Goal: Task Accomplishment & Management: Manage account settings

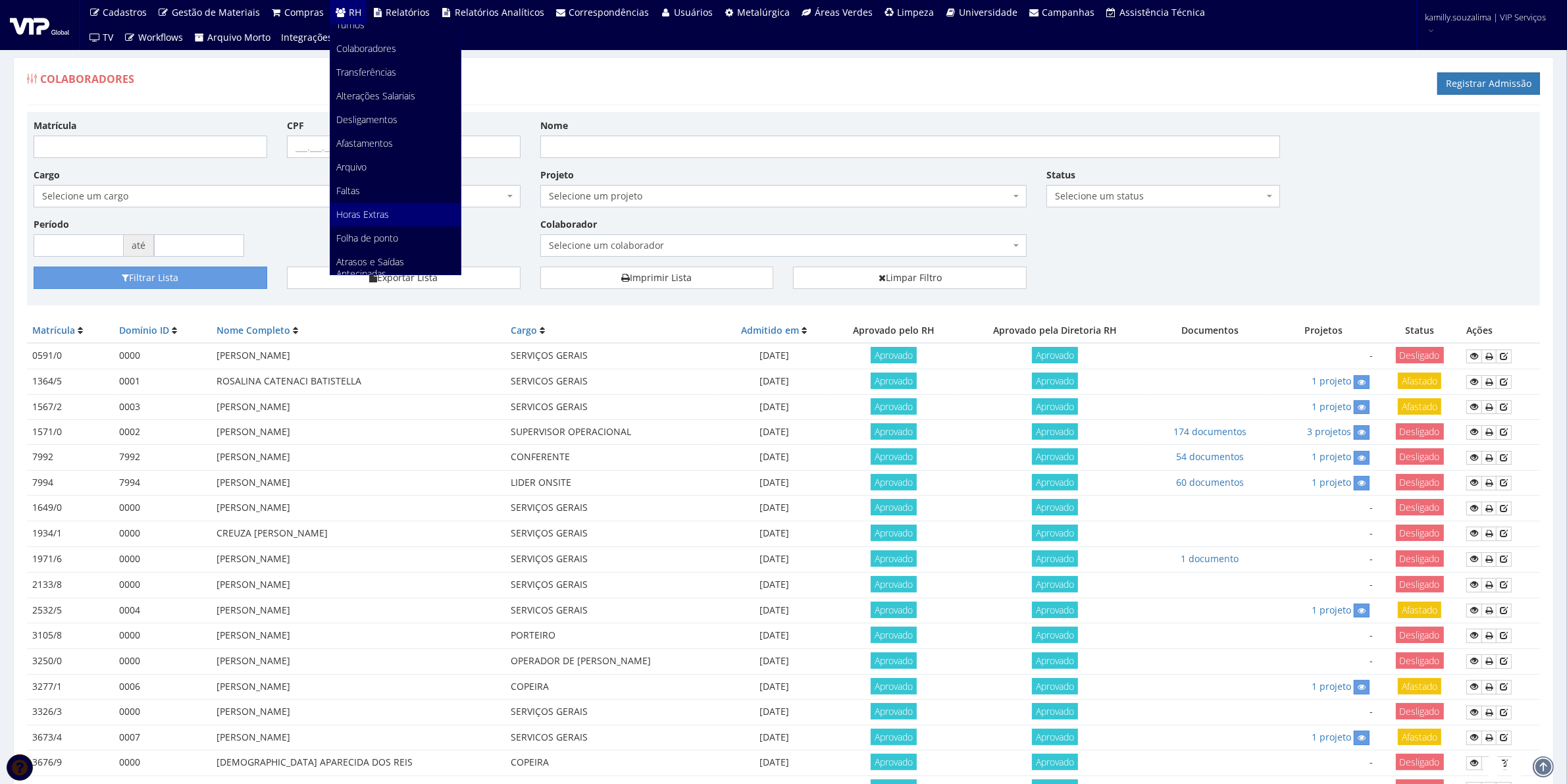
scroll to position [82, 0]
click at [359, 188] on link "Faltas" at bounding box center [396, 191] width 130 height 23
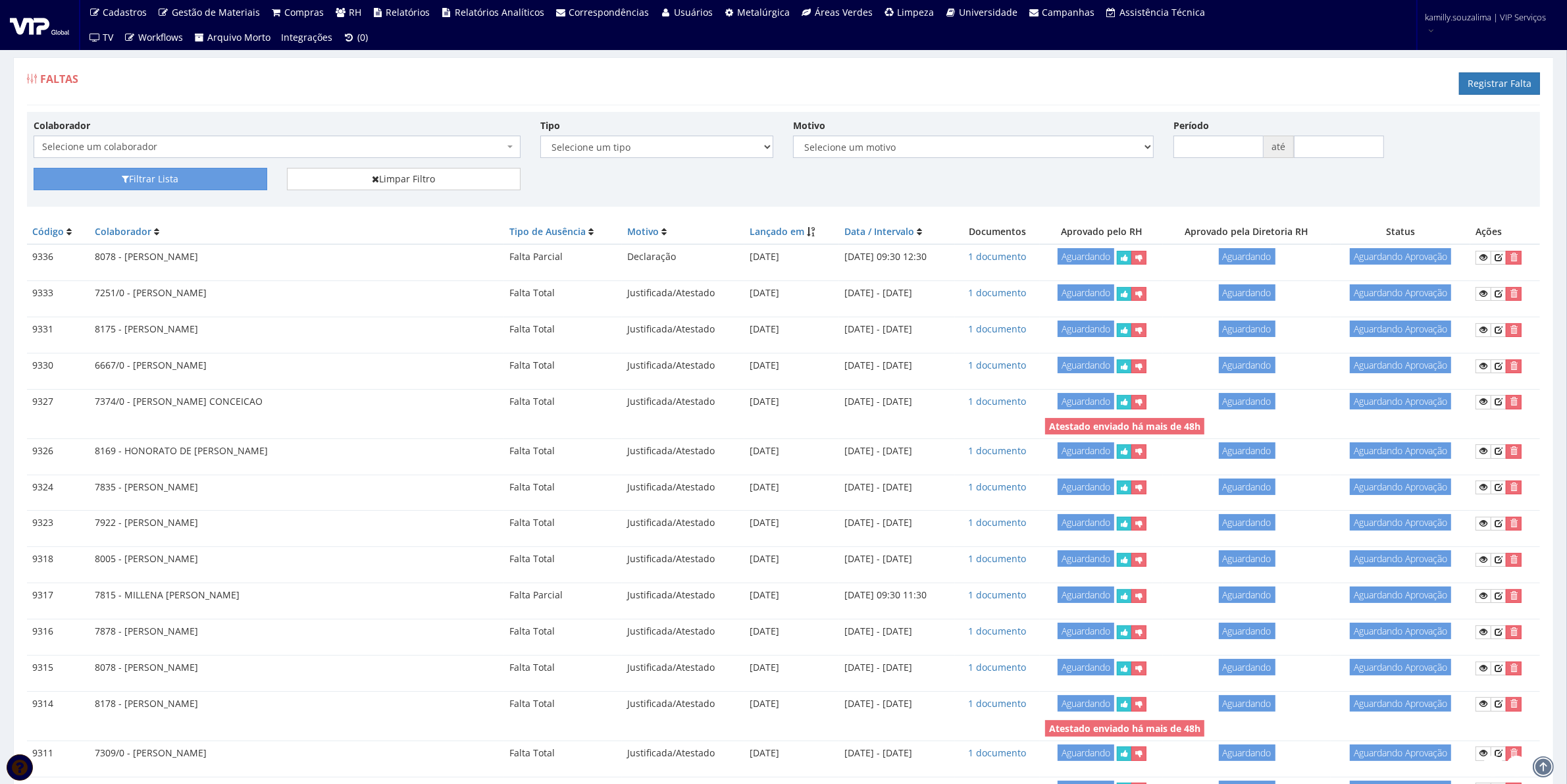
click at [385, 134] on div "Colaborador Selecione um colaborador 7015/0 - ADEILTON LUIZ NETO 7054/0 - ADELI…" at bounding box center [277, 138] width 507 height 39
click at [410, 145] on span "Selecione um colaborador" at bounding box center [273, 146] width 462 height 13
type input "MILE"
click at [529, 103] on div "Faltas Registrar Falta" at bounding box center [783, 85] width 1513 height 39
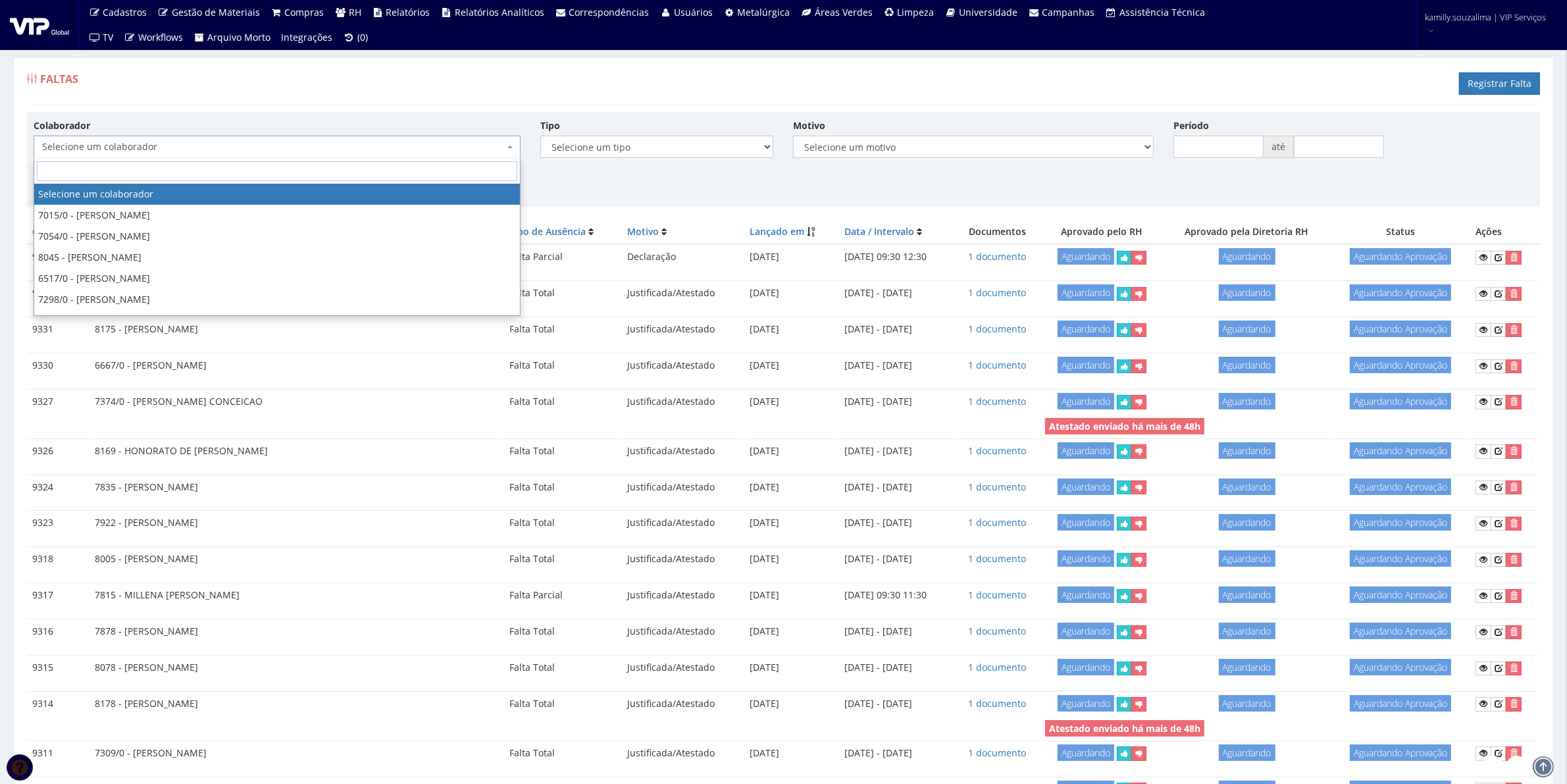
click at [238, 146] on span "Selecione um colaborador" at bounding box center [273, 146] width 462 height 13
click at [160, 171] on input "MIL" at bounding box center [277, 171] width 480 height 20
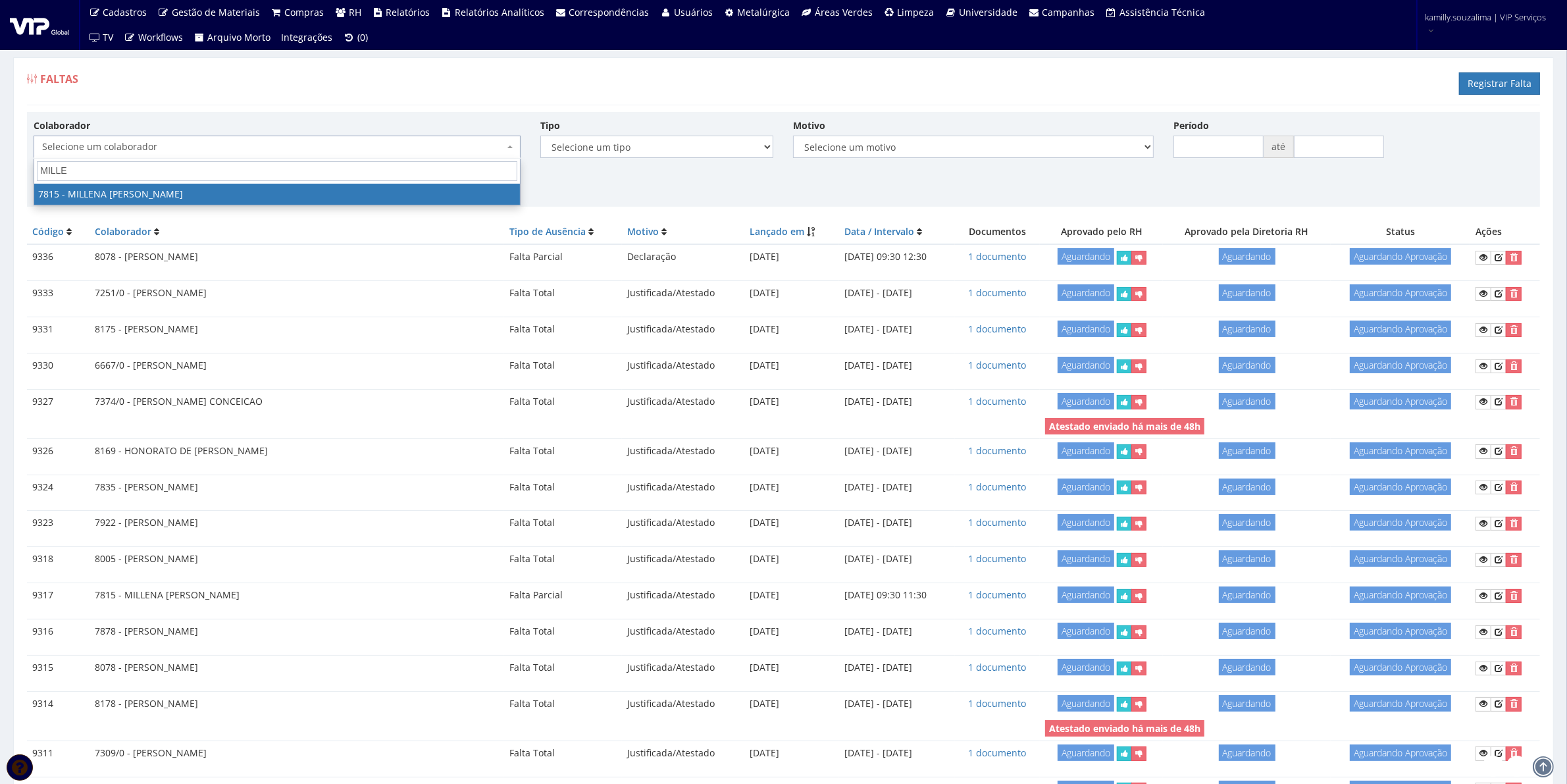
type input "MILLE"
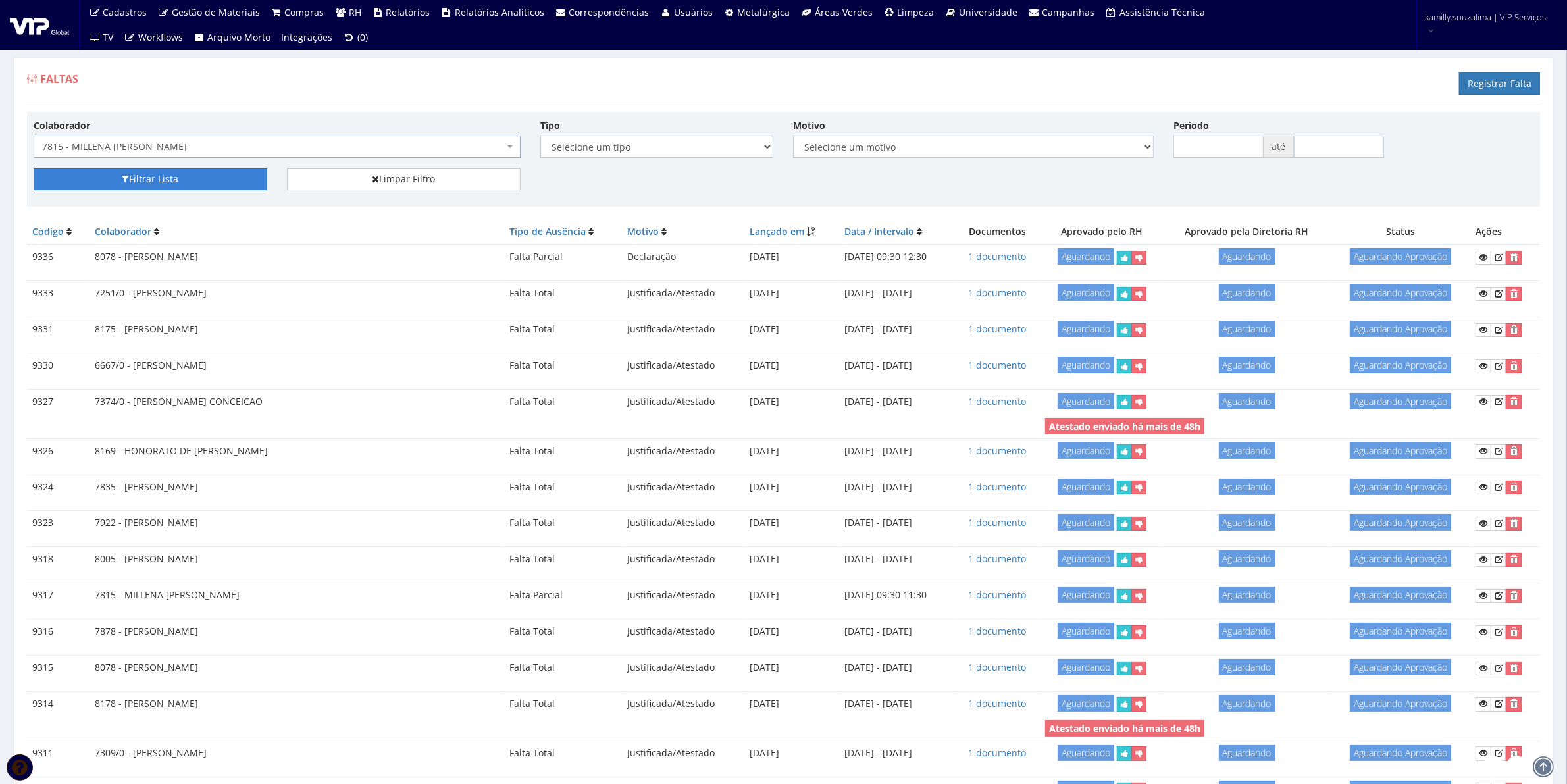
select select "2597"
click at [139, 181] on button "Filtrar Lista" at bounding box center [150, 179] width 233 height 23
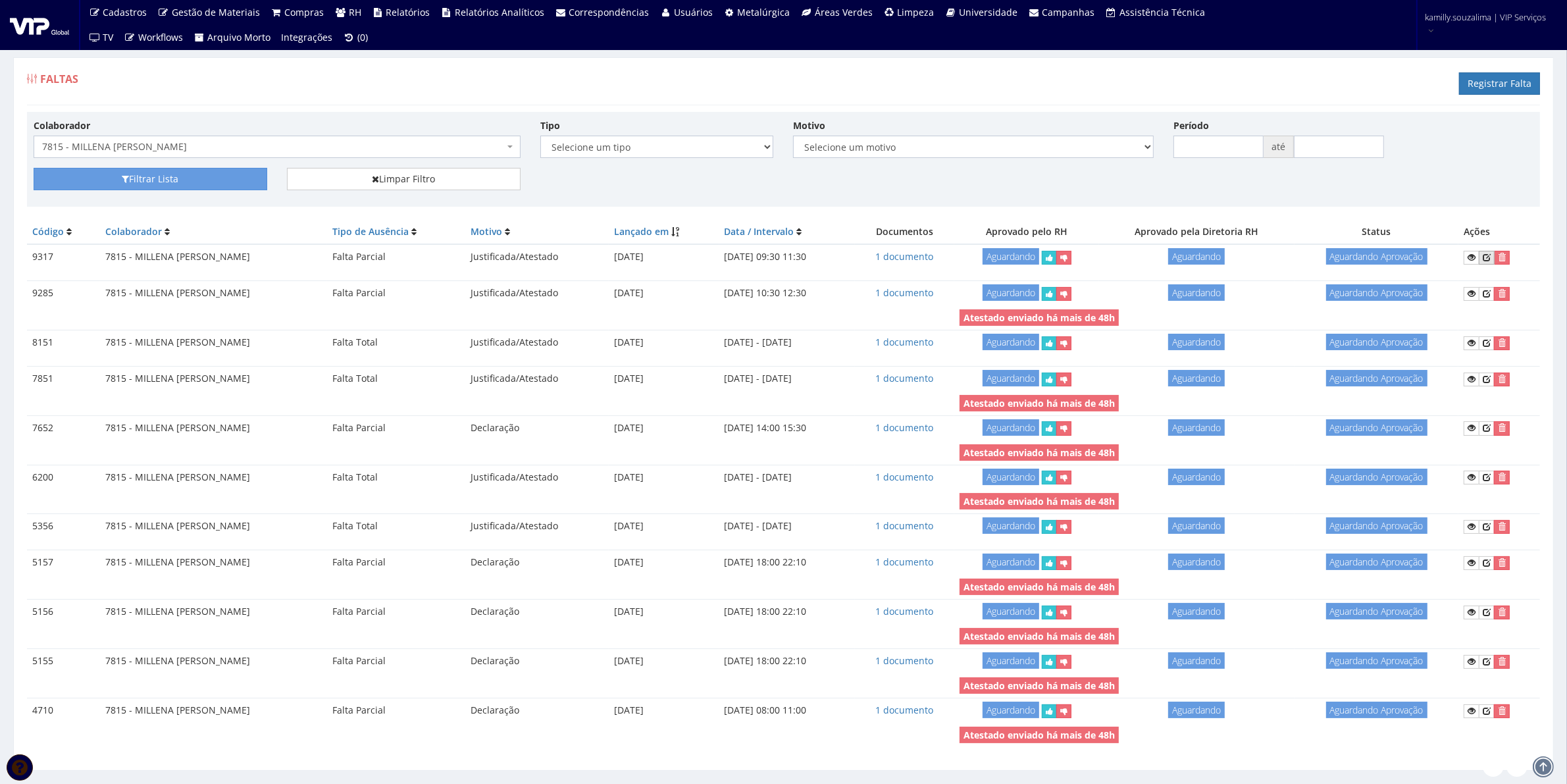
click at [1491, 257] on icon at bounding box center [1487, 258] width 8 height 9
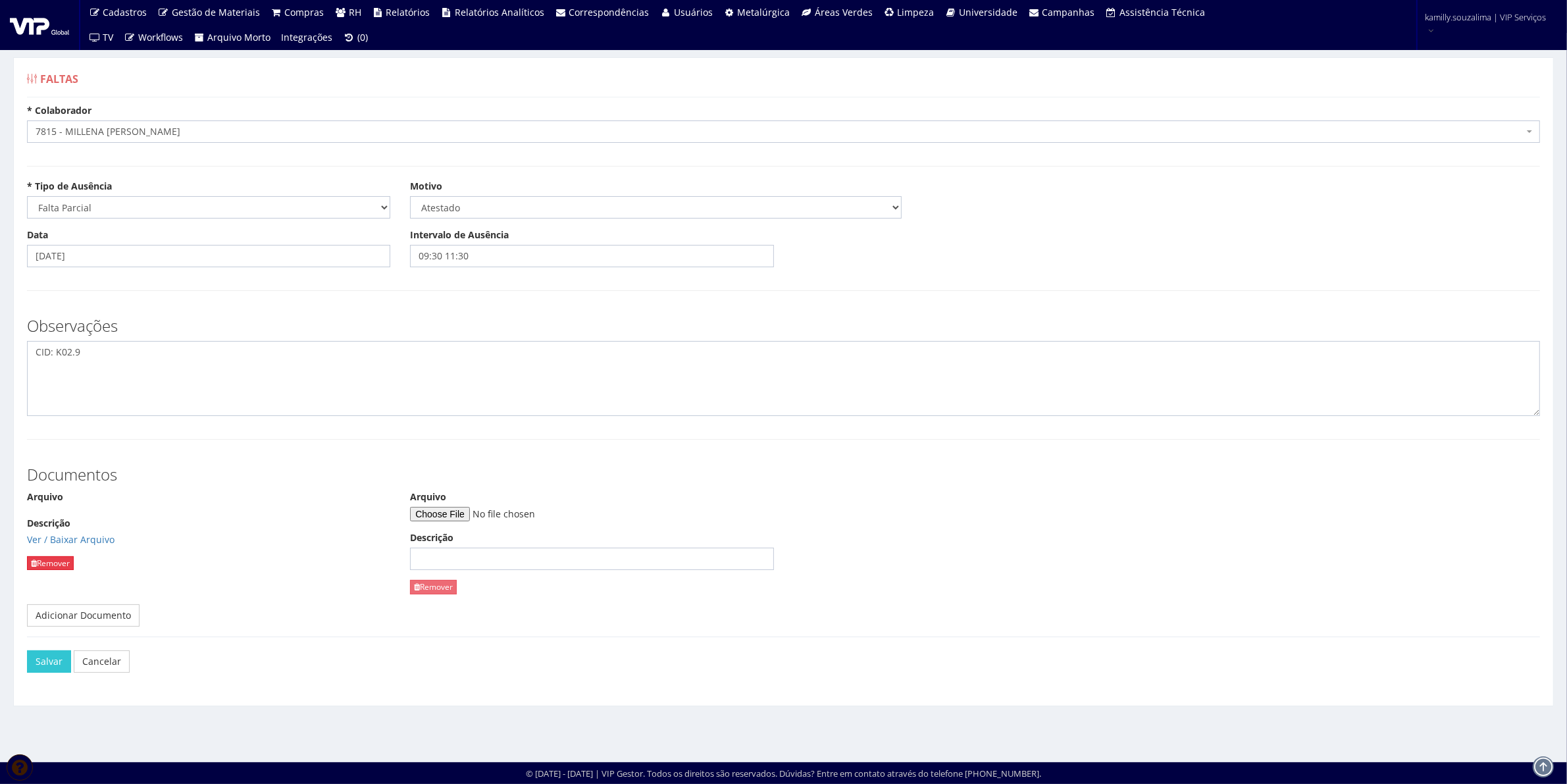
click at [28, 562] on link "Remover" at bounding box center [50, 563] width 47 height 14
click at [84, 515] on input "Arquivo" at bounding box center [116, 514] width 179 height 14
type input "C:\fakepath\20250811_153020.jpg"
click at [56, 665] on button "Salvar" at bounding box center [49, 661] width 44 height 23
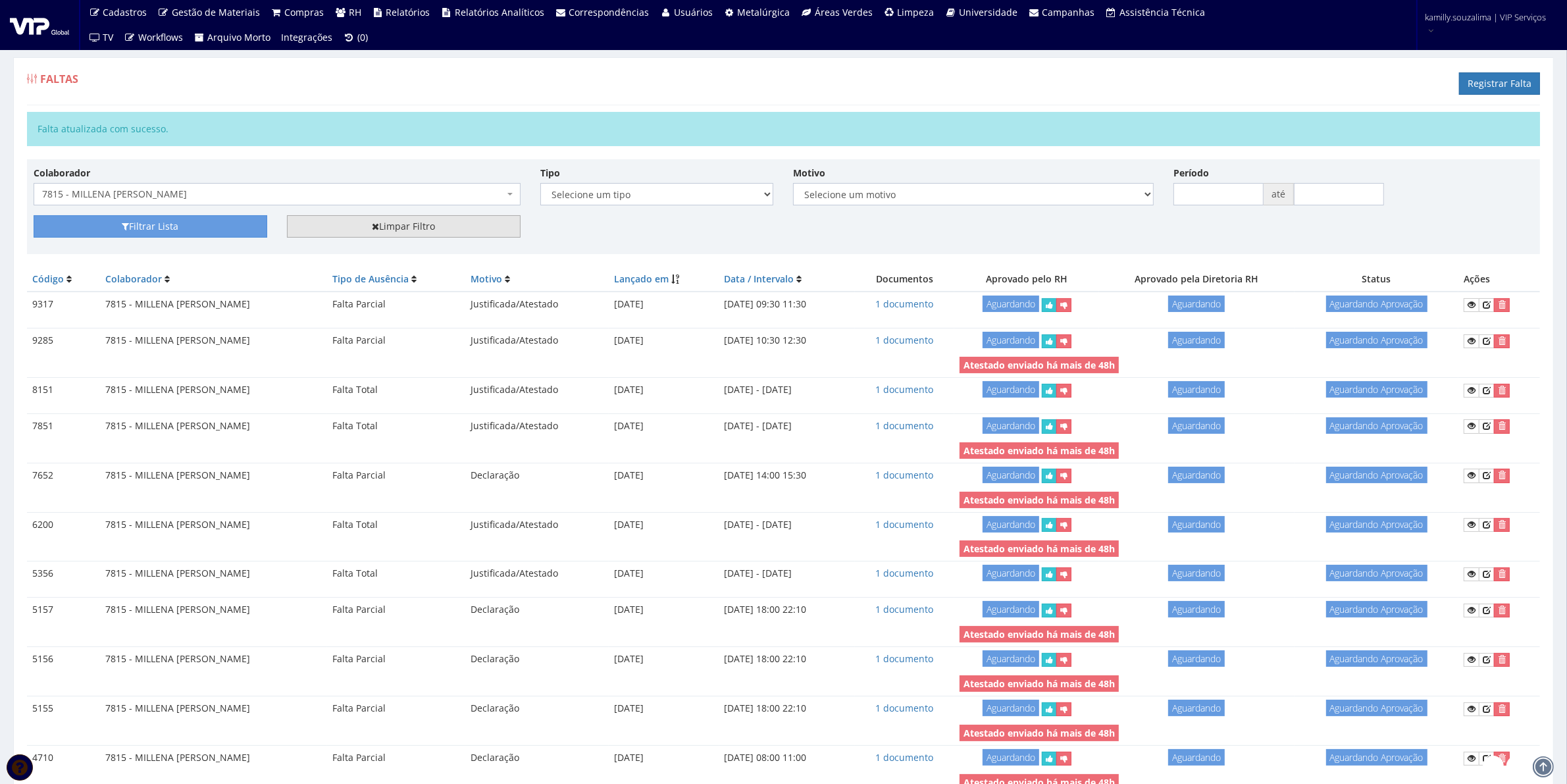
click at [450, 222] on link "Limpar Filtro" at bounding box center [404, 226] width 233 height 23
